Goal: Find specific page/section: Find specific page/section

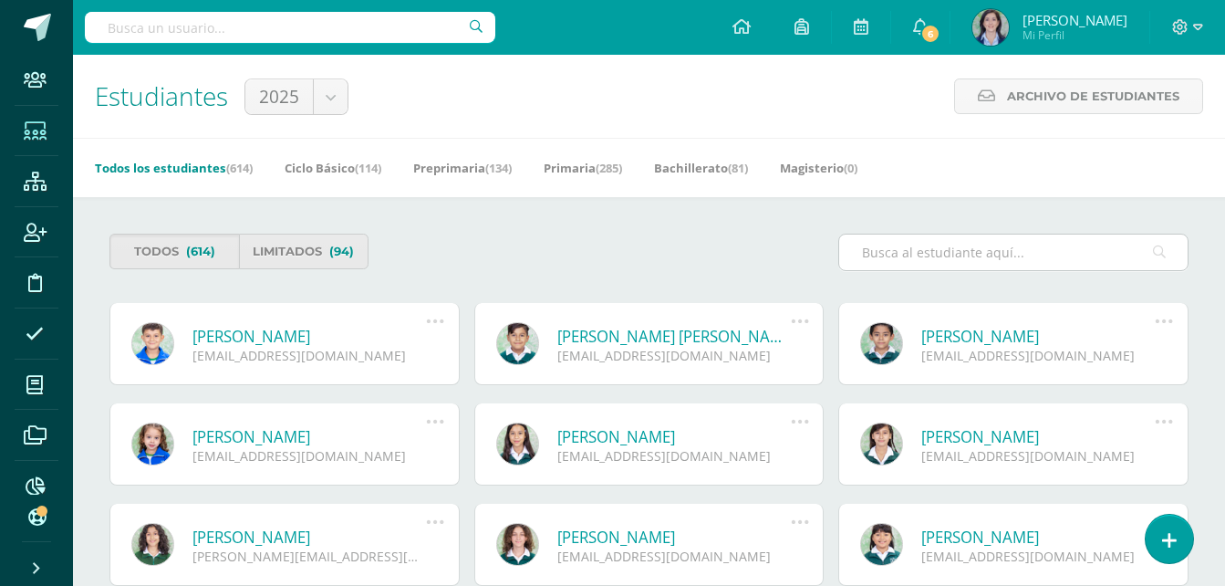
click at [932, 261] on input "text" at bounding box center [1013, 253] width 349 height 36
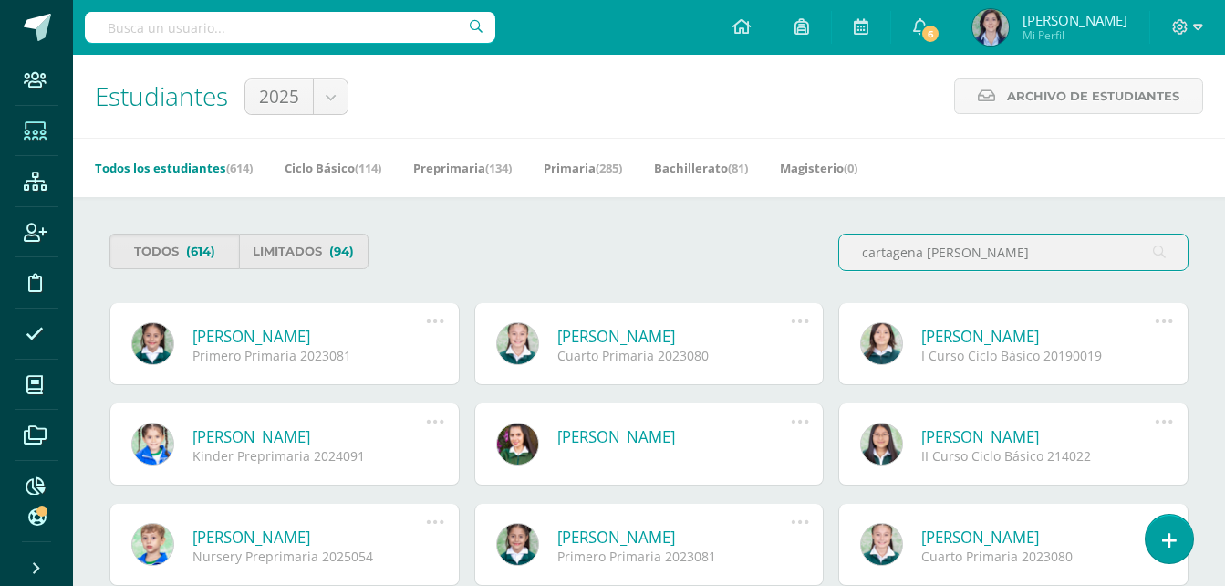
type input "cartagena polanco"
click at [623, 343] on link "[PERSON_NAME]" at bounding box center [675, 336] width 235 height 21
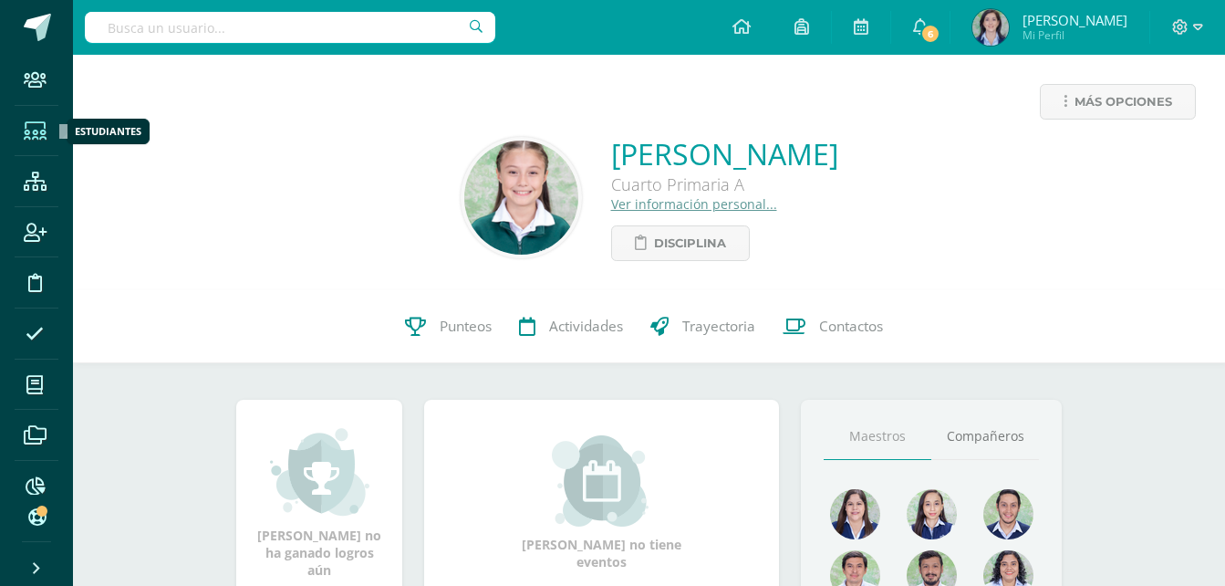
click at [31, 137] on icon at bounding box center [35, 131] width 23 height 18
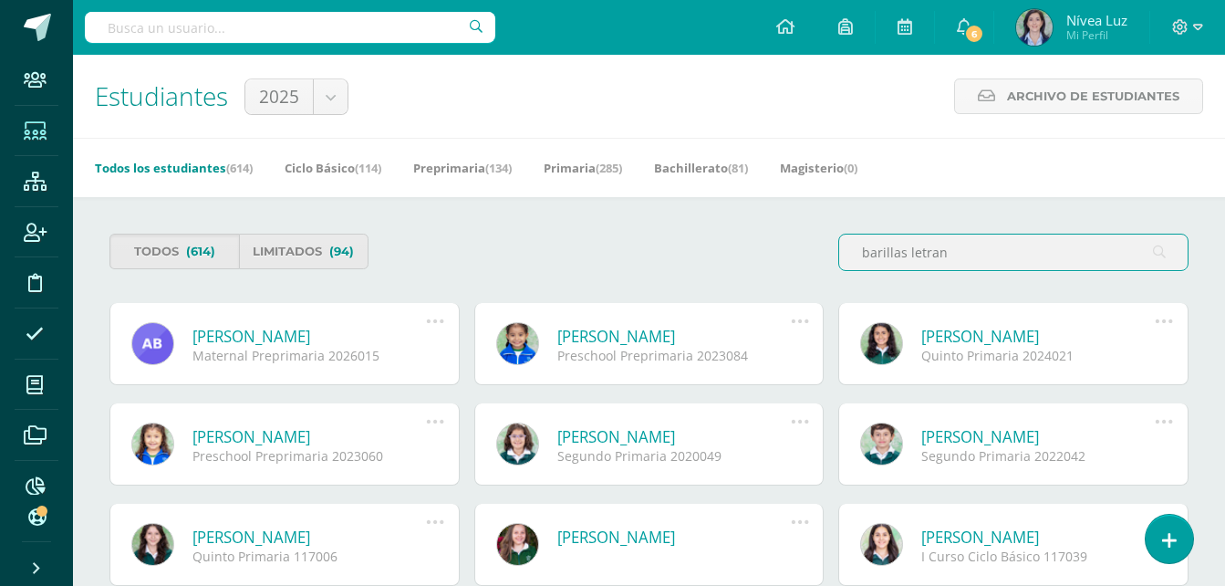
type input "barillas letran"
click at [258, 331] on link "[PERSON_NAME]" at bounding box center [310, 336] width 235 height 21
